Goal: Task Accomplishment & Management: Manage account settings

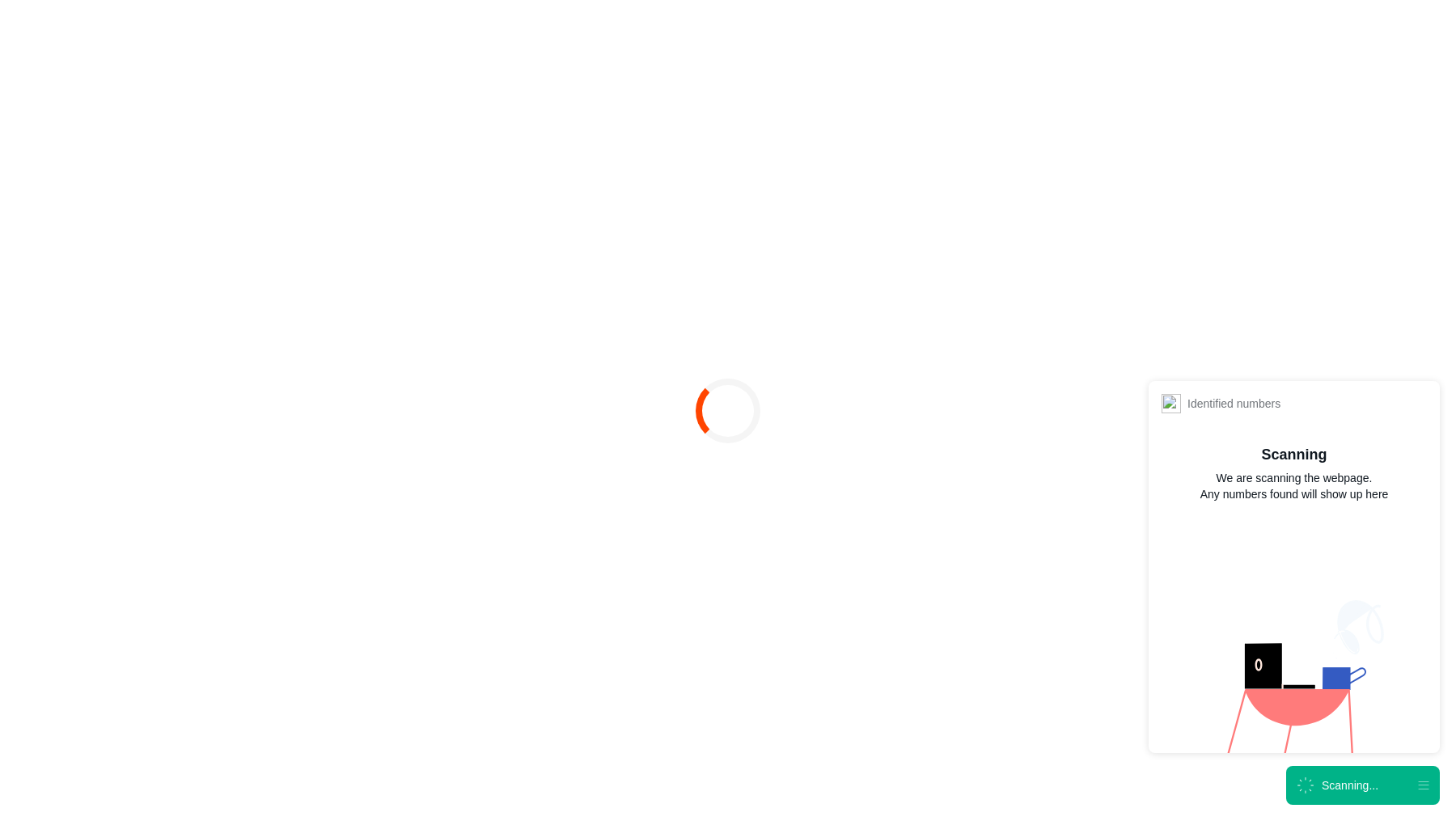
click at [1314, 791] on icon at bounding box center [1305, 785] width 27 height 27
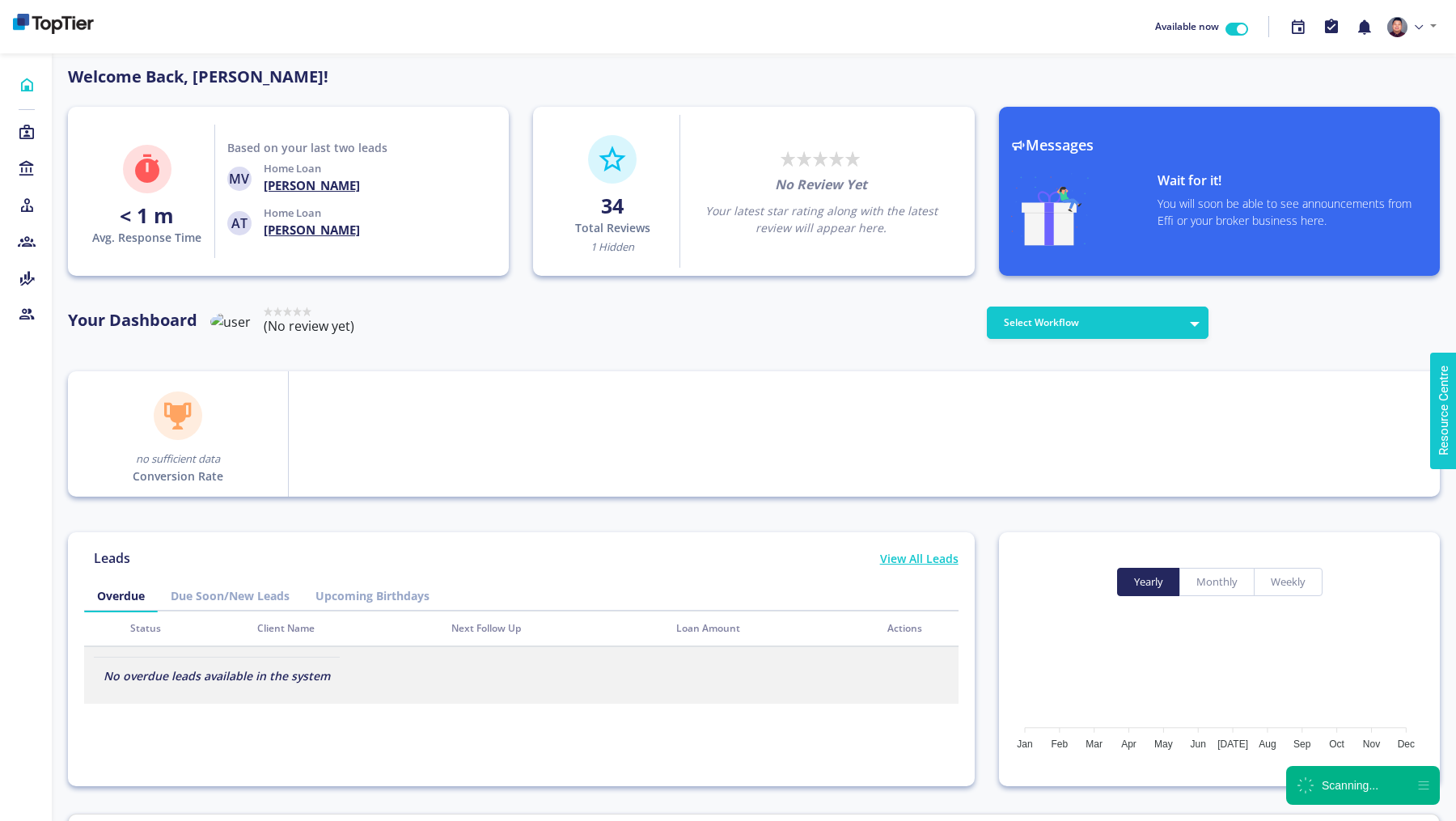
scroll to position [146, 259]
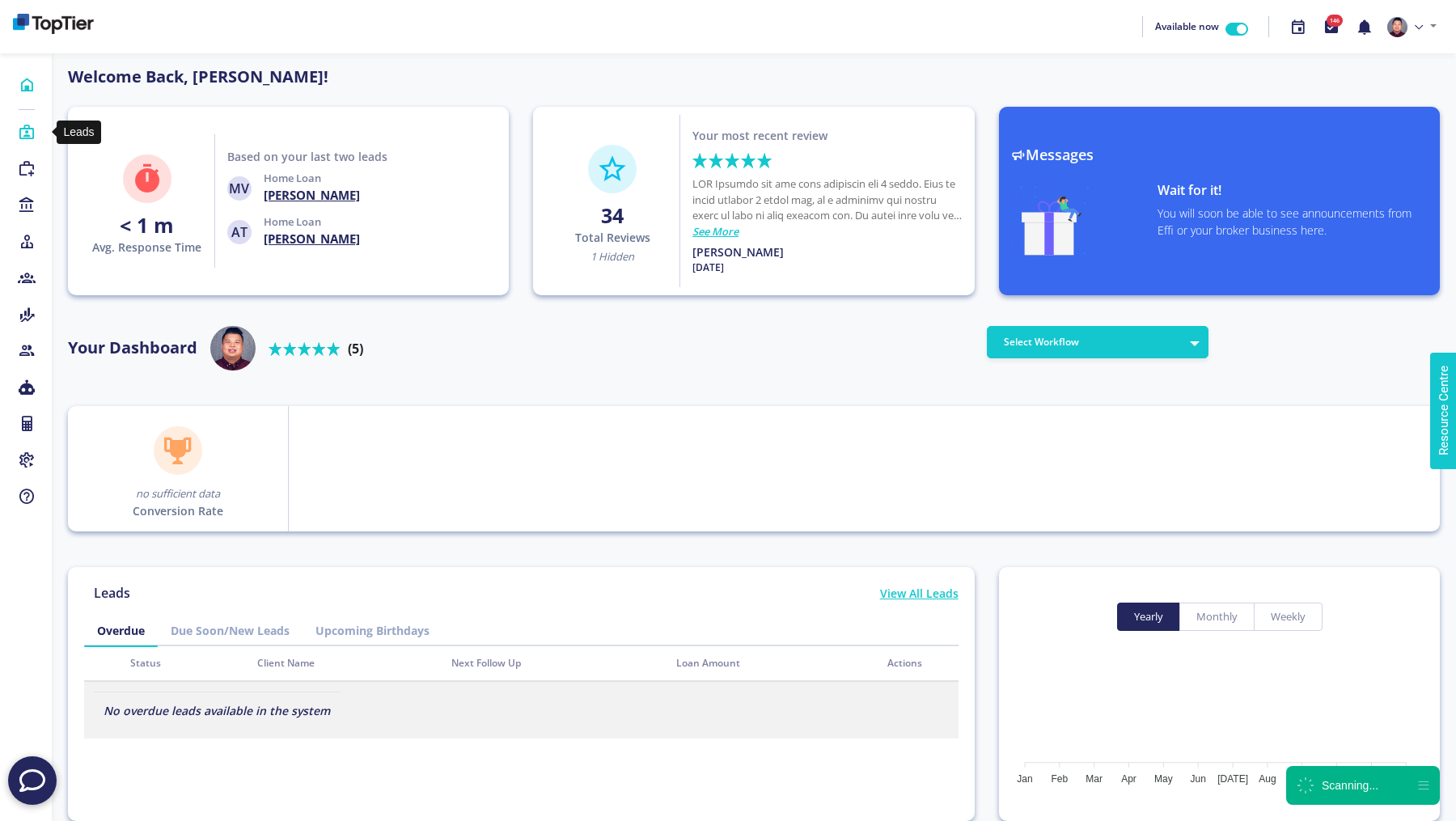
click at [26, 129] on icon at bounding box center [26, 133] width 17 height 17
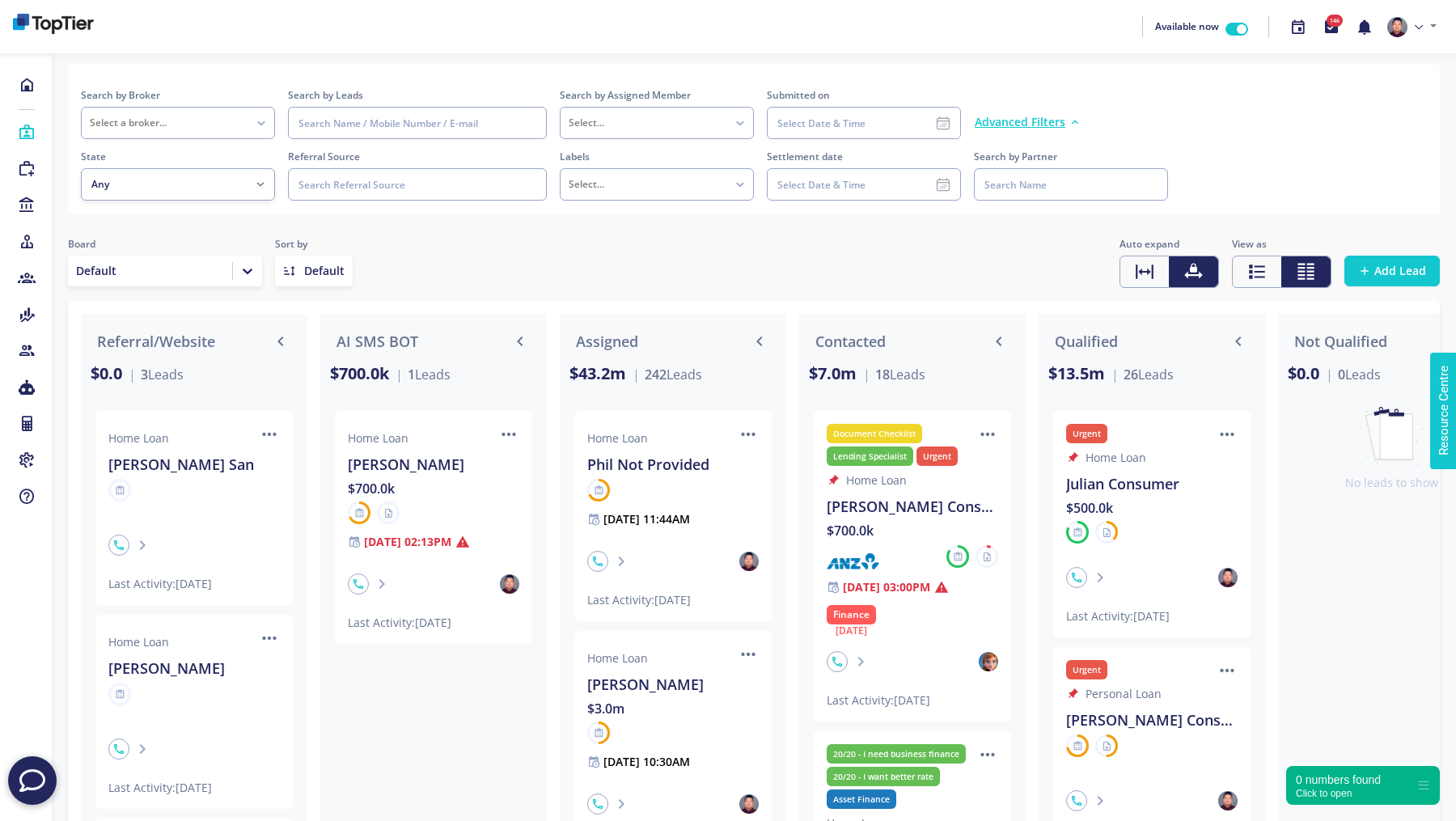
drag, startPoint x: 589, startPoint y: 342, endPoint x: 616, endPoint y: 352, distance: 28.8
click at [616, 352] on h2 "Assigned" at bounding box center [607, 342] width 62 height 23
drag, startPoint x: 647, startPoint y: 369, endPoint x: 696, endPoint y: 367, distance: 49.0
click at [697, 368] on span "242 Leads" at bounding box center [667, 374] width 70 height 19
drag, startPoint x: 877, startPoint y: 377, endPoint x: 949, endPoint y: 386, distance: 72.6
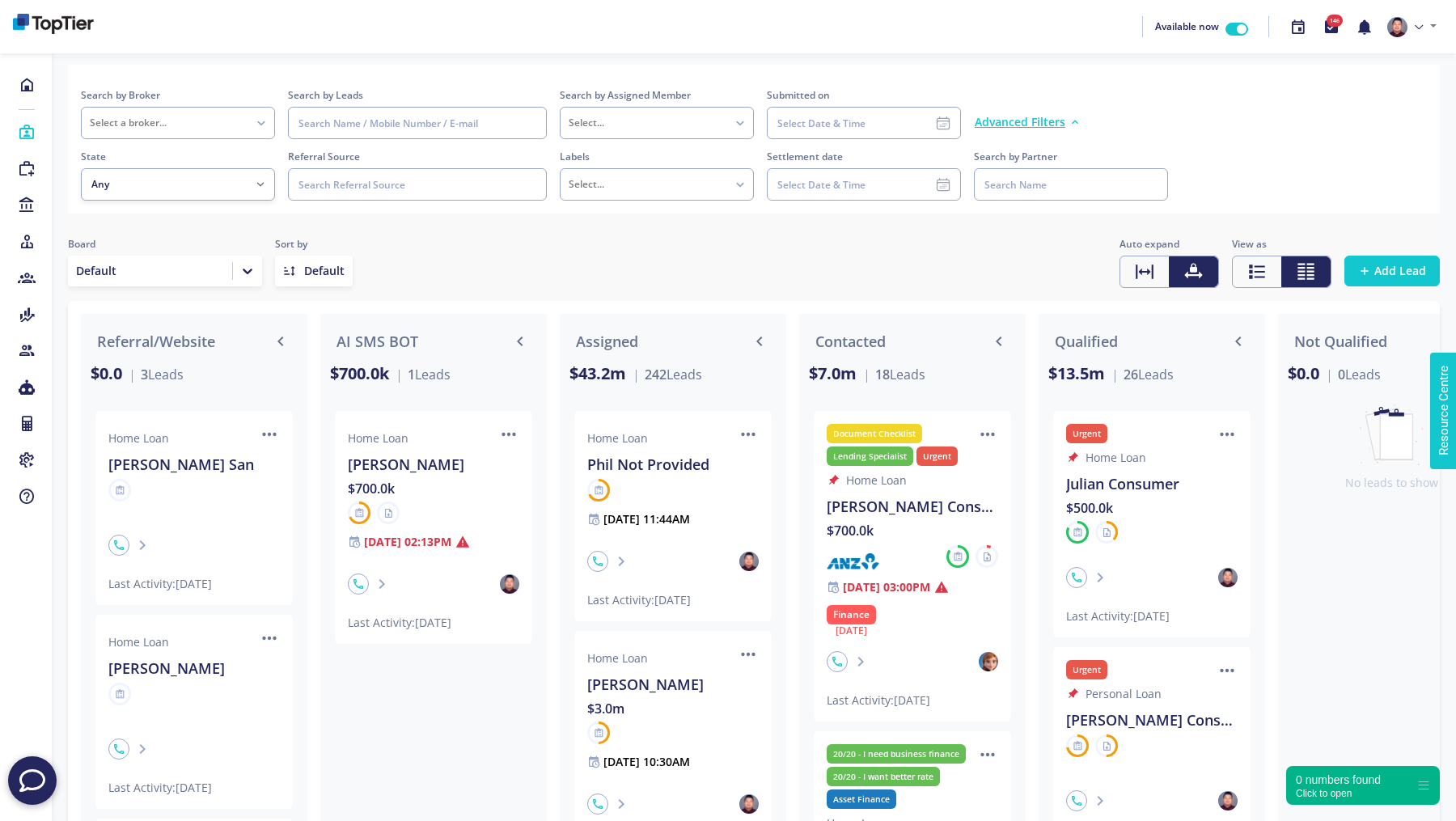
click at [949, 386] on div "Contacted $7.0m 18 Leads" at bounding box center [913, 354] width 220 height 74
drag, startPoint x: 1127, startPoint y: 379, endPoint x: 1185, endPoint y: 381, distance: 58.0
click at [1185, 381] on div "Qualified $13.5m 26 Leads" at bounding box center [1152, 354] width 220 height 74
